Goal: Task Accomplishment & Management: Use online tool/utility

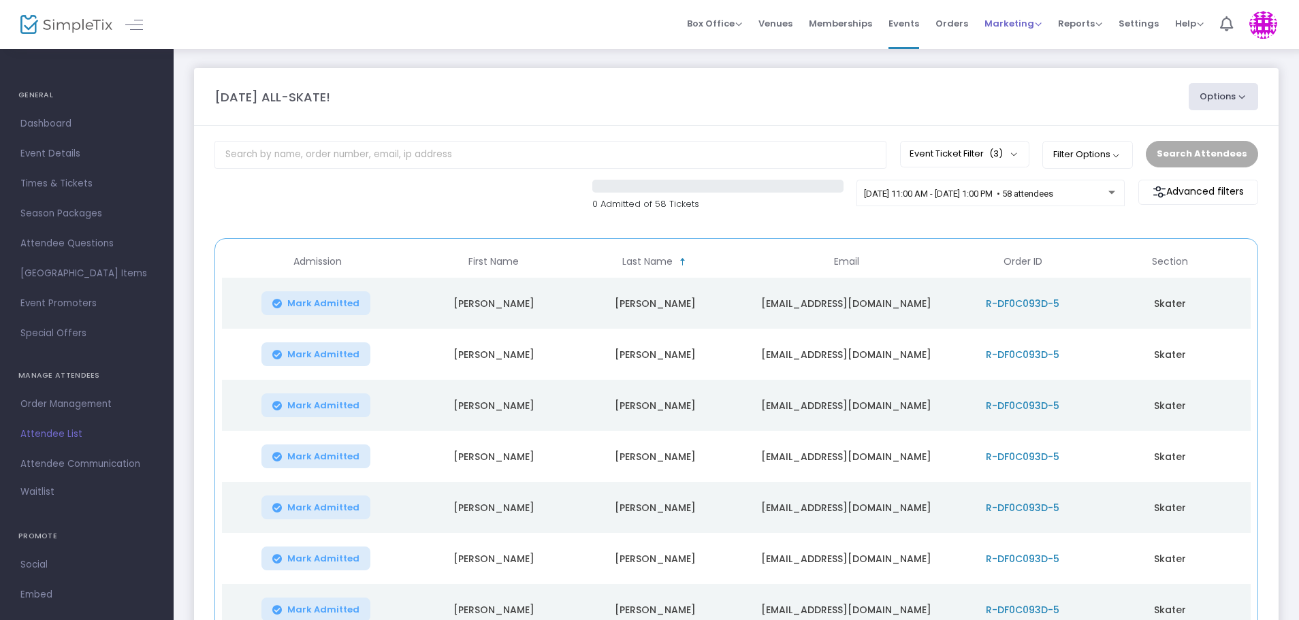
click at [1030, 30] on div "Marketing Promo Codes Quantity Discounts Affiliate" at bounding box center [1012, 24] width 57 height 14
click at [1027, 30] on div "Marketing Promo Codes Quantity Discounts Affiliate" at bounding box center [1012, 24] width 57 height 14
click at [1026, 20] on span "Marketing" at bounding box center [1012, 23] width 57 height 13
click at [1025, 44] on li "Promo Codes" at bounding box center [1038, 46] width 109 height 27
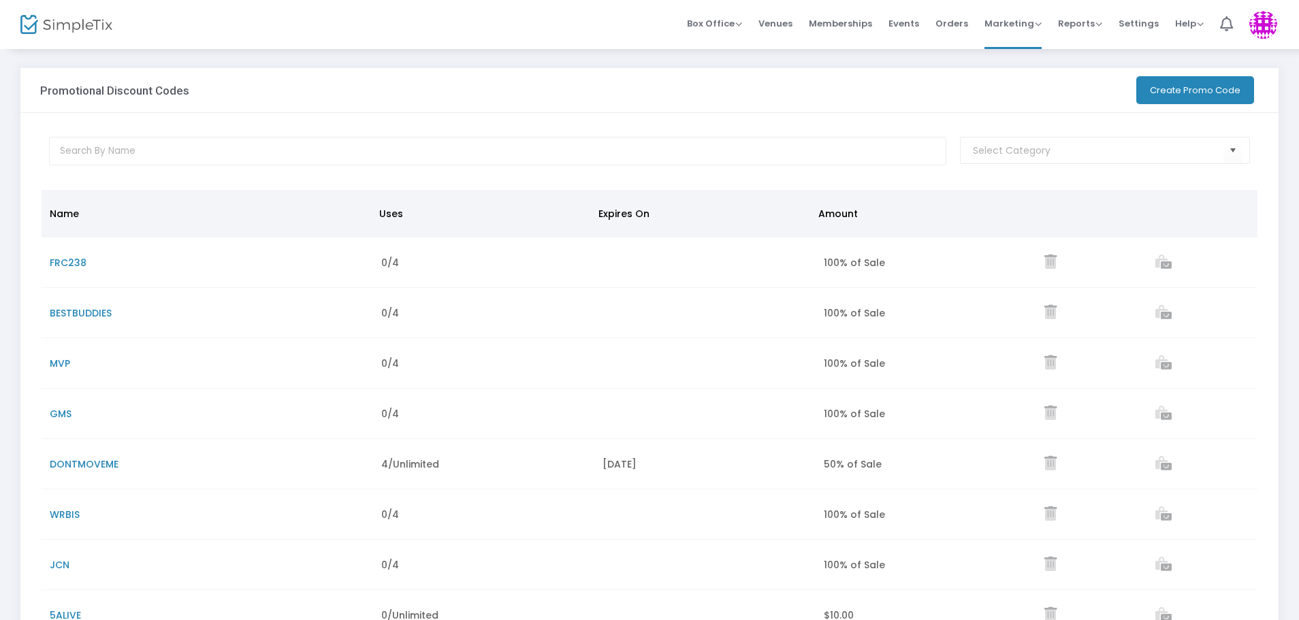
click at [1157, 82] on button "Create Promo Code" at bounding box center [1195, 90] width 118 height 28
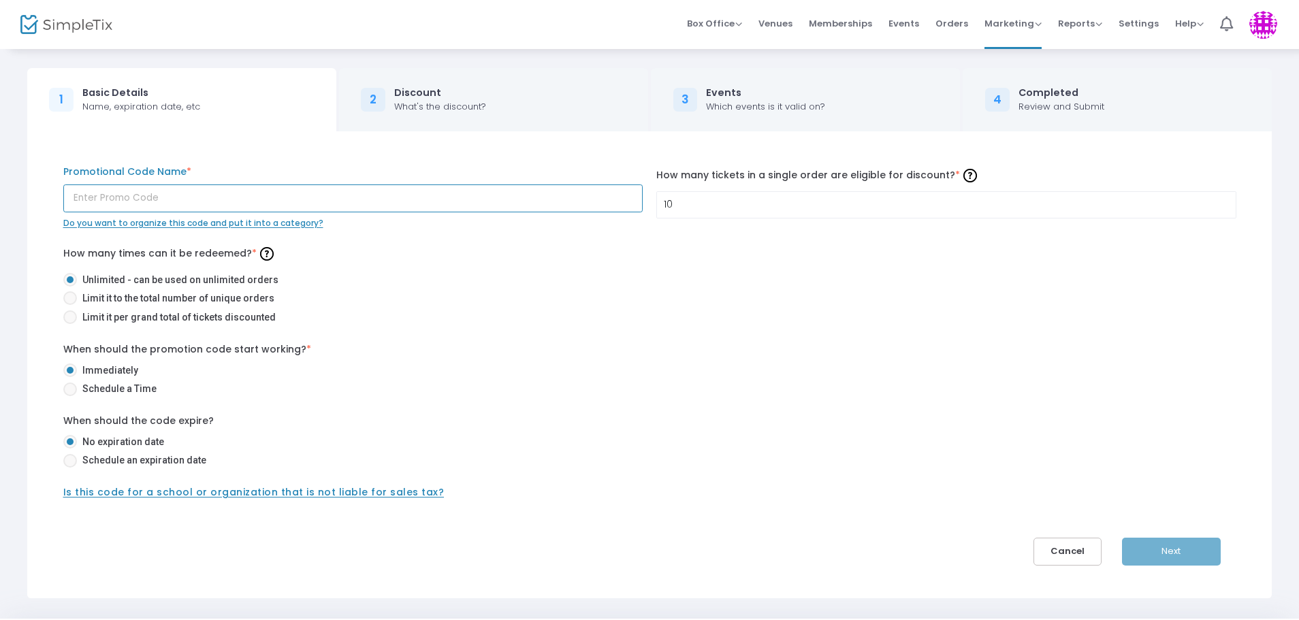
click at [208, 197] on input "text" at bounding box center [353, 198] width 580 height 28
type input "MKC"
click at [82, 319] on span "Limit it per grand total of tickets discounted" at bounding box center [176, 317] width 199 height 14
click at [70, 324] on input "Limit it per grand total of tickets discounted" at bounding box center [69, 324] width 1 height 1
radio input "true"
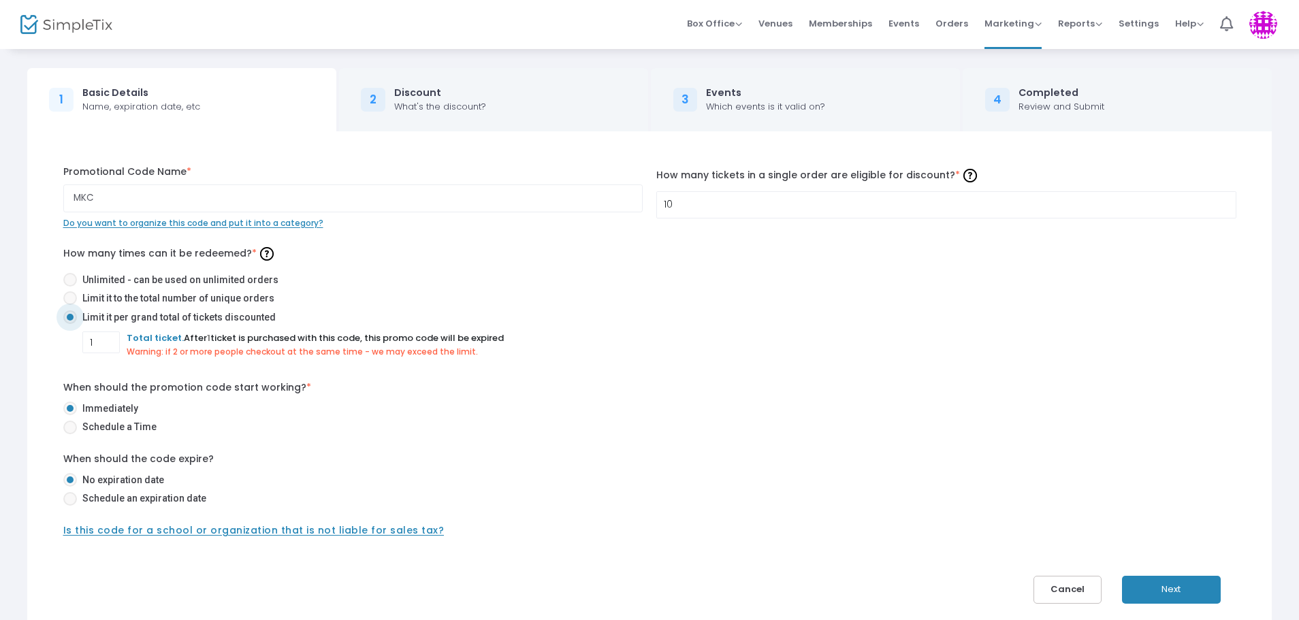
drag, startPoint x: 811, startPoint y: 223, endPoint x: 806, endPoint y: 216, distance: 8.3
click at [809, 221] on div "10 How many tickets in a single order are eligible for discount? * Ticket order…" at bounding box center [945, 197] width 593 height 65
click at [806, 216] on input "10" at bounding box center [946, 205] width 579 height 26
type input "4"
click at [99, 329] on mat-radio-button "Limit it per grand total of tickets discounted" at bounding box center [649, 319] width 1173 height 19
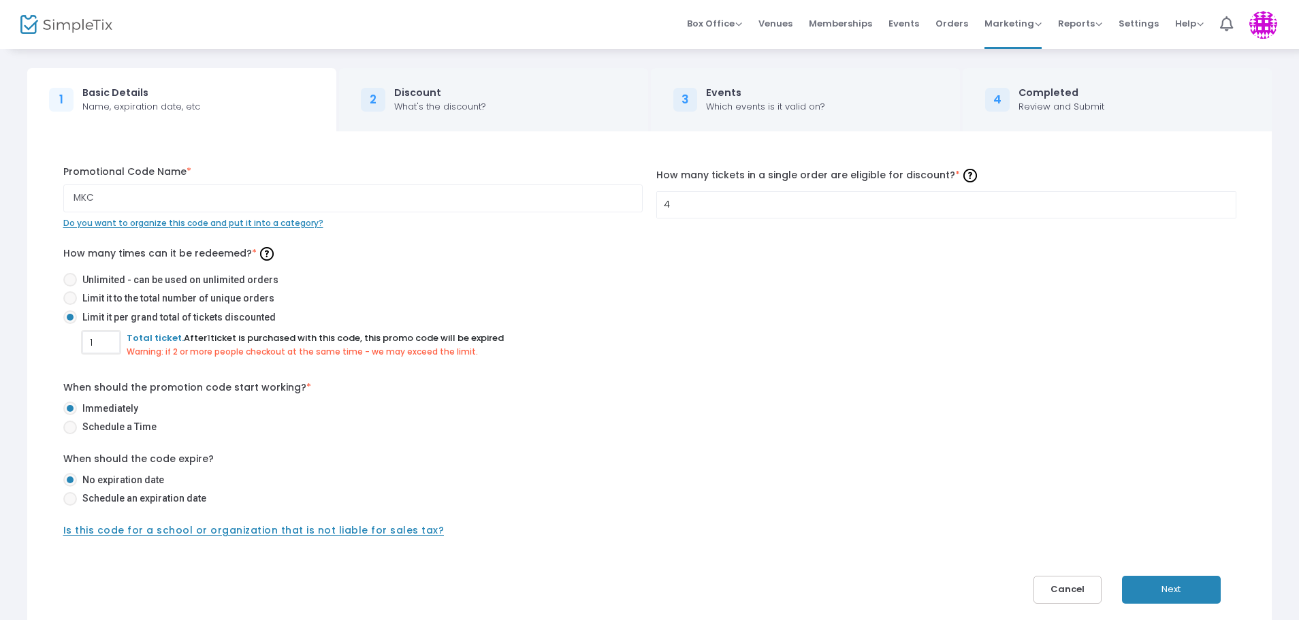
click at [99, 338] on input "1" at bounding box center [101, 342] width 36 height 26
type input "4"
click at [1151, 589] on button "Next" at bounding box center [1171, 590] width 99 height 28
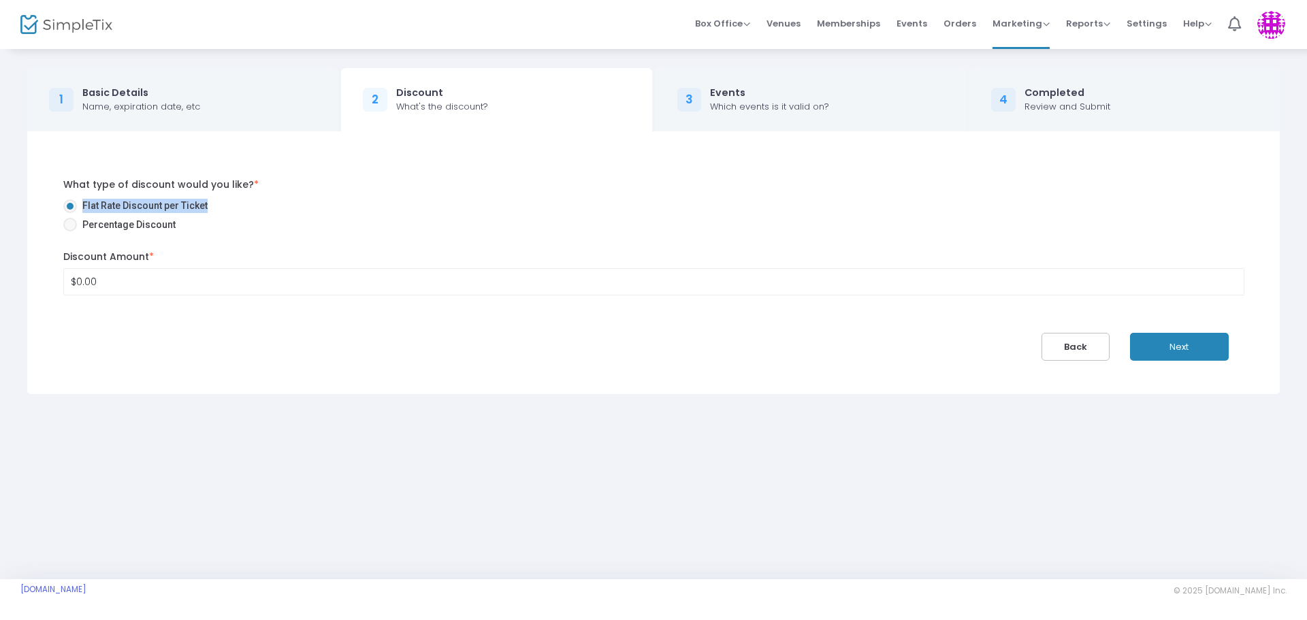
click at [64, 228] on div "What type of discount would you like? * Flat Rate Discount per Ticket Percentag…" at bounding box center [654, 207] width 1195 height 59
click at [68, 227] on span at bounding box center [70, 225] width 14 height 14
click at [69, 231] on input "Percentage Discount" at bounding box center [69, 231] width 1 height 1
radio input "true"
click at [105, 283] on input "$0.00" at bounding box center [654, 282] width 1180 height 26
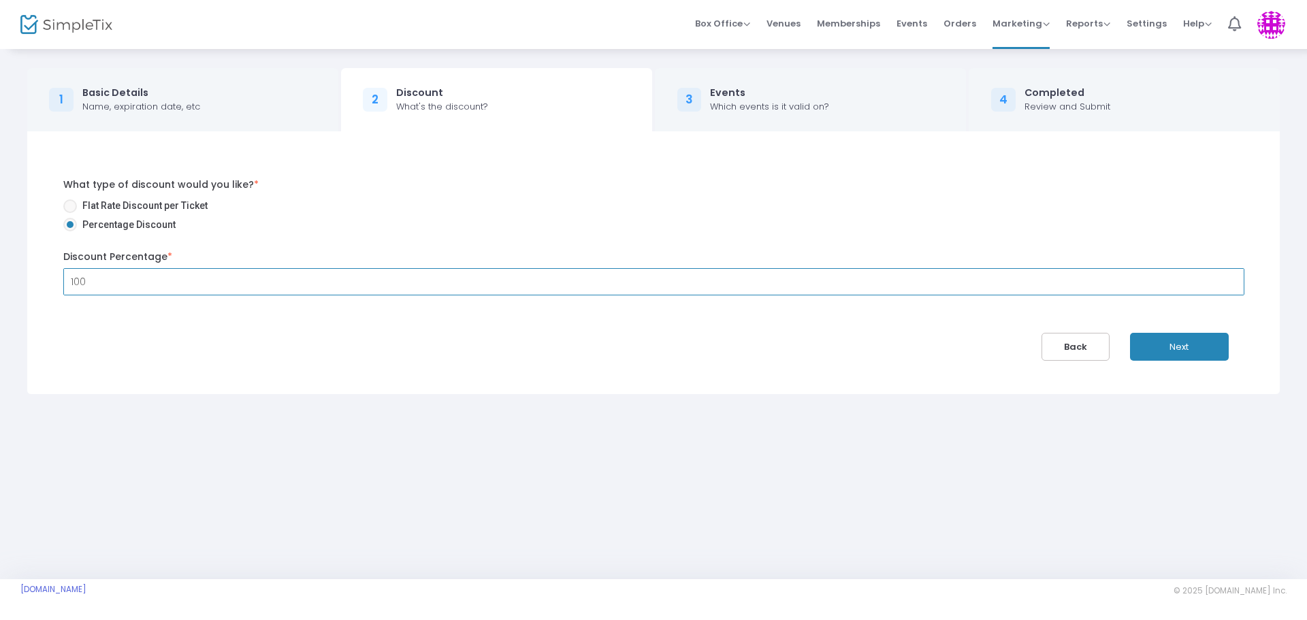
type input "100"
click at [1173, 353] on button "Next" at bounding box center [1179, 347] width 99 height 28
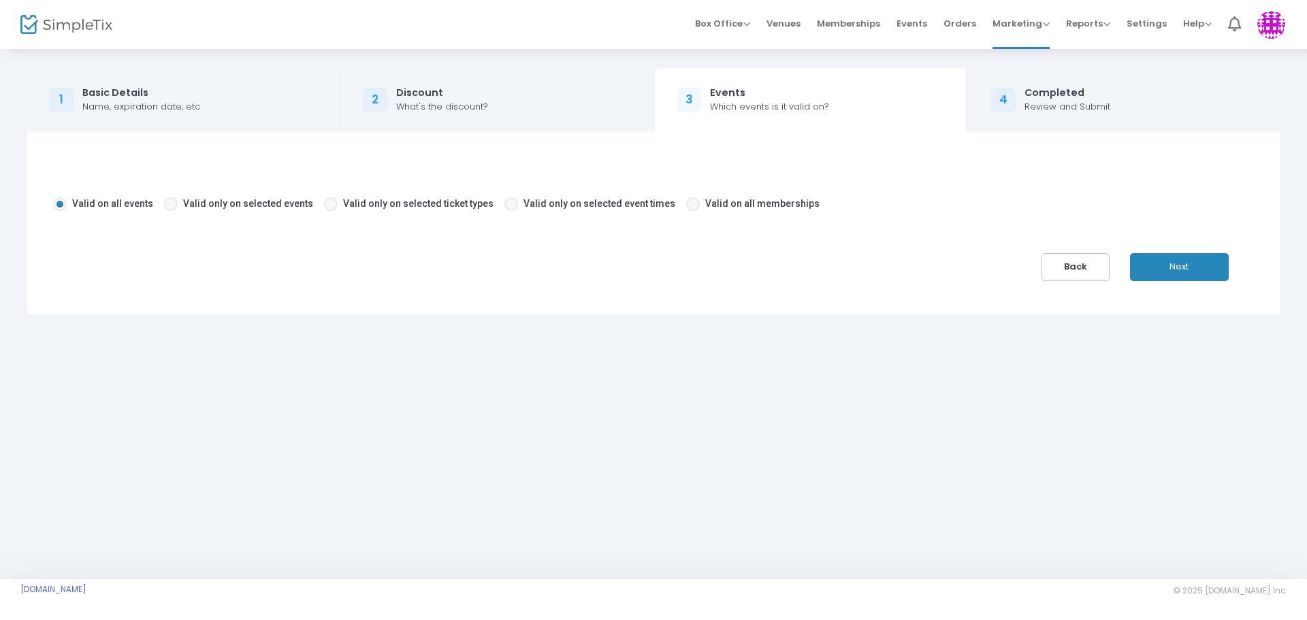
click at [1161, 270] on button "Next" at bounding box center [1179, 267] width 99 height 28
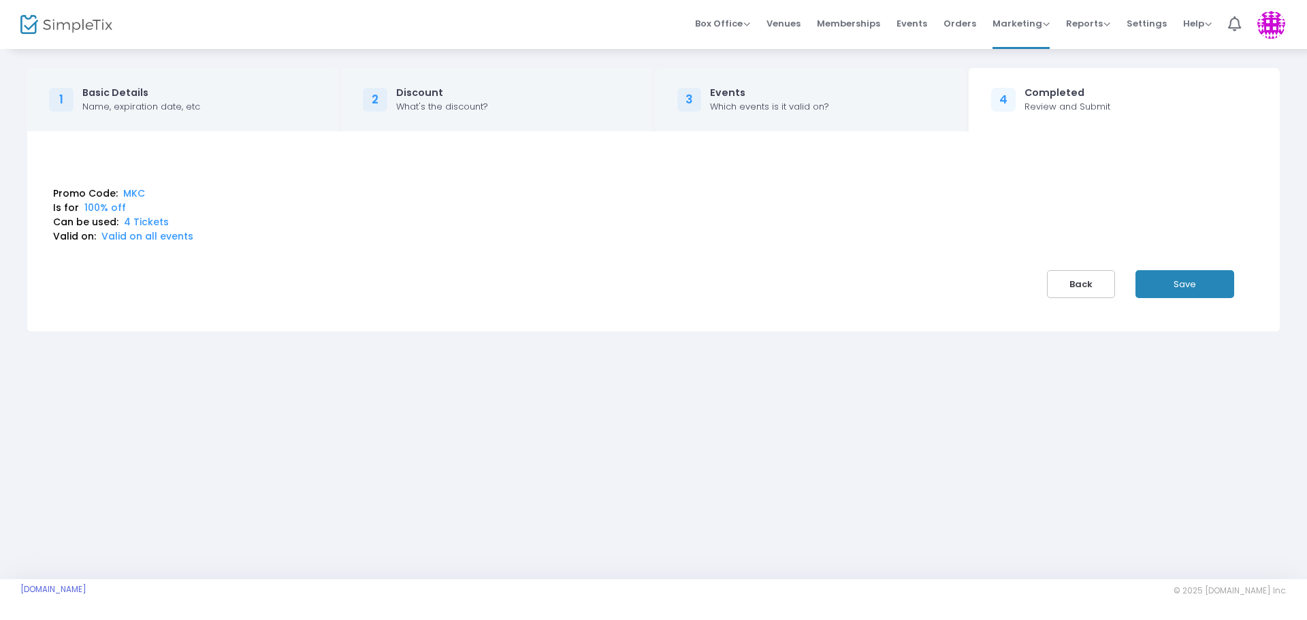
click at [1185, 273] on button "Save" at bounding box center [1184, 284] width 99 height 28
